Goal: Use online tool/utility: Utilize a website feature to perform a specific function

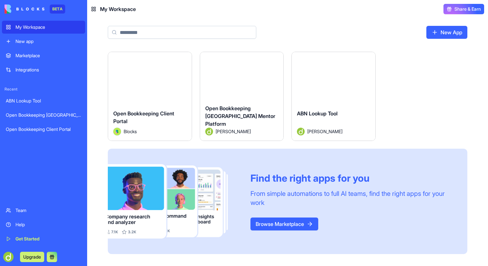
click at [332, 79] on button "Launch" at bounding box center [333, 78] width 48 height 13
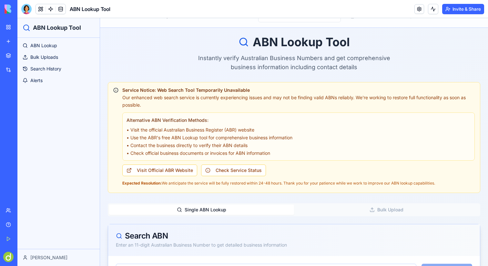
scroll to position [19, 0]
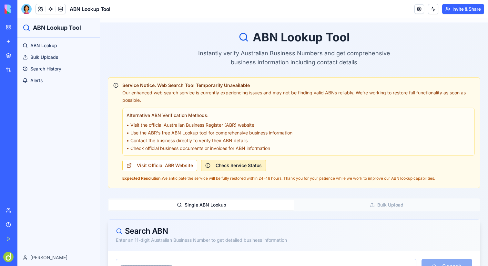
click at [242, 166] on button "Check Service Status" at bounding box center [233, 165] width 65 height 12
click at [50, 9] on link at bounding box center [51, 9] width 10 height 10
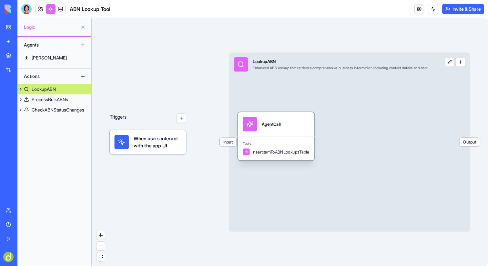
click at [286, 129] on div "AgentCall" at bounding box center [276, 124] width 67 height 14
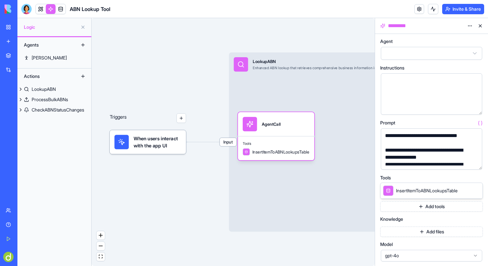
scroll to position [177, 0]
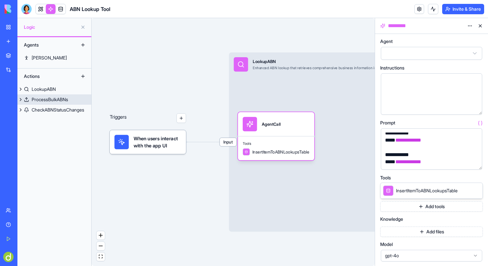
click at [64, 101] on div "ProcessBulkABNs" at bounding box center [50, 99] width 36 height 6
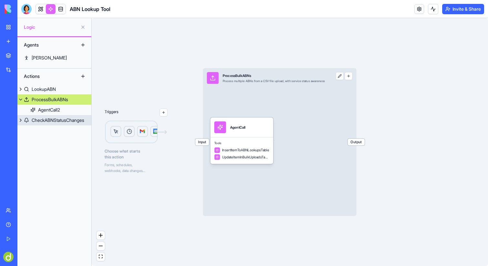
click at [52, 119] on div "CheckABNStatusChanges" at bounding box center [58, 120] width 53 height 6
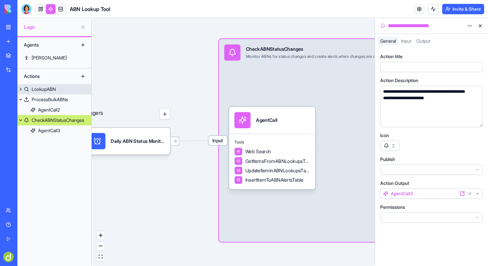
click at [51, 90] on div "LookupABN" at bounding box center [44, 89] width 24 height 6
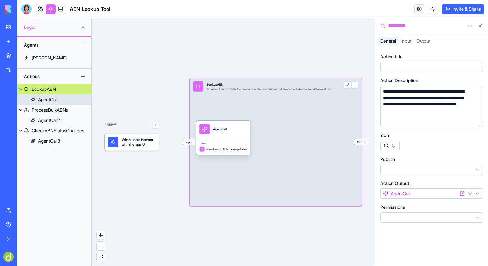
click at [235, 131] on div "AgentCall" at bounding box center [224, 129] width 48 height 10
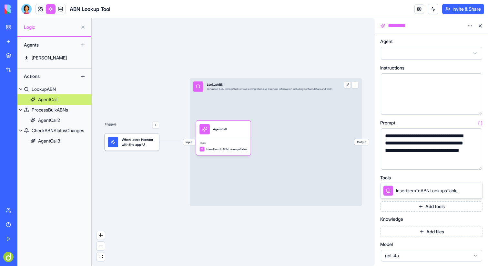
click at [477, 165] on button "button" at bounding box center [476, 163] width 10 height 10
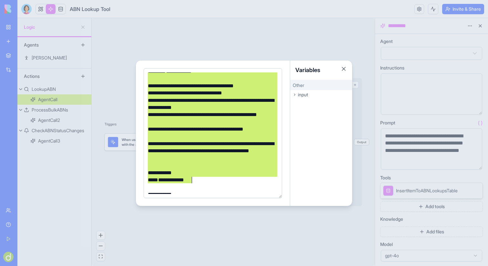
scroll to position [45, 0]
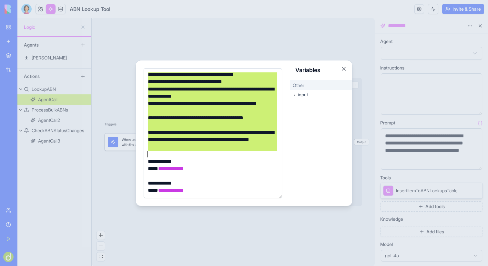
drag, startPoint x: 150, startPoint y: 75, endPoint x: 237, endPoint y: 152, distance: 116.8
click at [237, 152] on div "**********" at bounding box center [212, 111] width 132 height 166
copy div "**********"
click at [345, 67] on button "Close" at bounding box center [344, 69] width 6 height 6
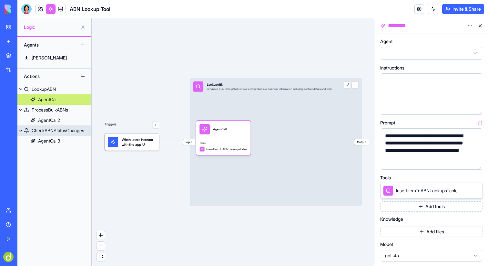
click at [58, 131] on div "CheckABNStatusChanges" at bounding box center [58, 130] width 53 height 6
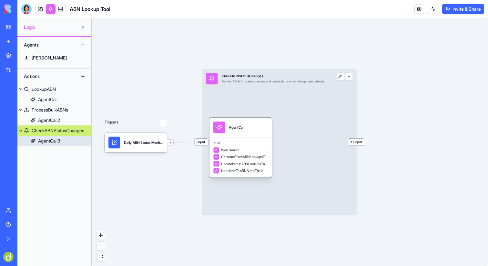
click at [239, 131] on div "AgentCall" at bounding box center [236, 127] width 15 height 12
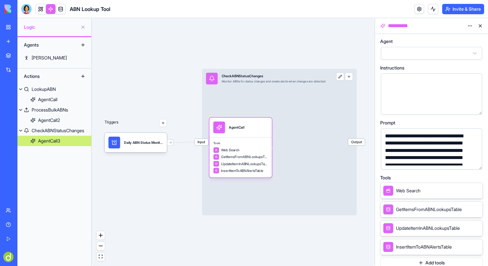
click at [477, 162] on button "button" at bounding box center [476, 163] width 10 height 10
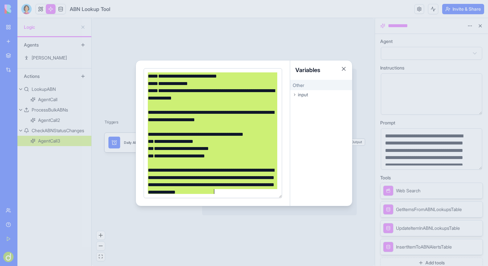
scroll to position [262, 0]
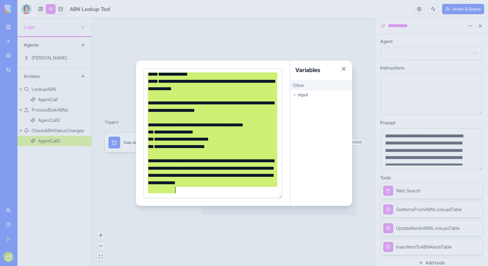
drag, startPoint x: 148, startPoint y: 75, endPoint x: 218, endPoint y: 200, distance: 143.8
click at [218, 200] on div "**********" at bounding box center [213, 132] width 154 height 145
copy div "**********"
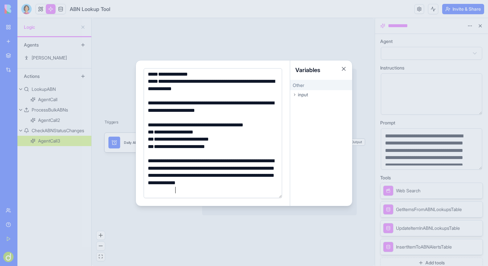
click at [135, 69] on div at bounding box center [244, 133] width 488 height 266
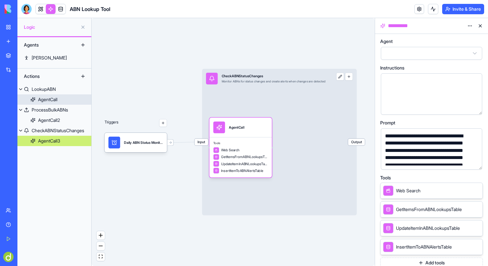
click at [59, 106] on link "ProcessBulkABNs" at bounding box center [54, 110] width 74 height 10
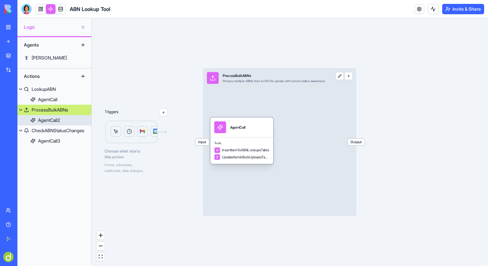
click at [235, 121] on div "AgentCall" at bounding box center [237, 127] width 15 height 12
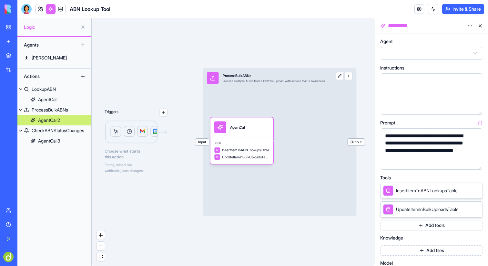
click at [26, 8] on div at bounding box center [26, 9] width 10 height 10
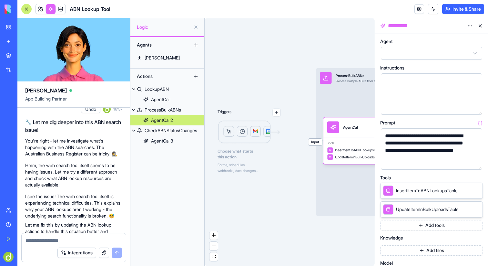
scroll to position [1288, 0]
